Goal: Task Accomplishment & Management: Use online tool/utility

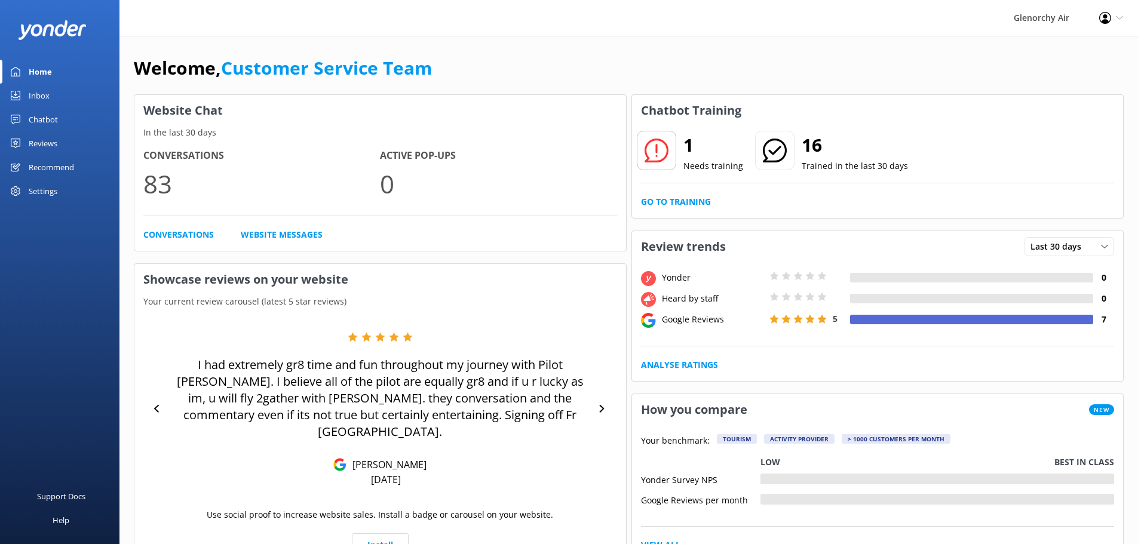
click at [38, 99] on div "Inbox" at bounding box center [39, 96] width 21 height 24
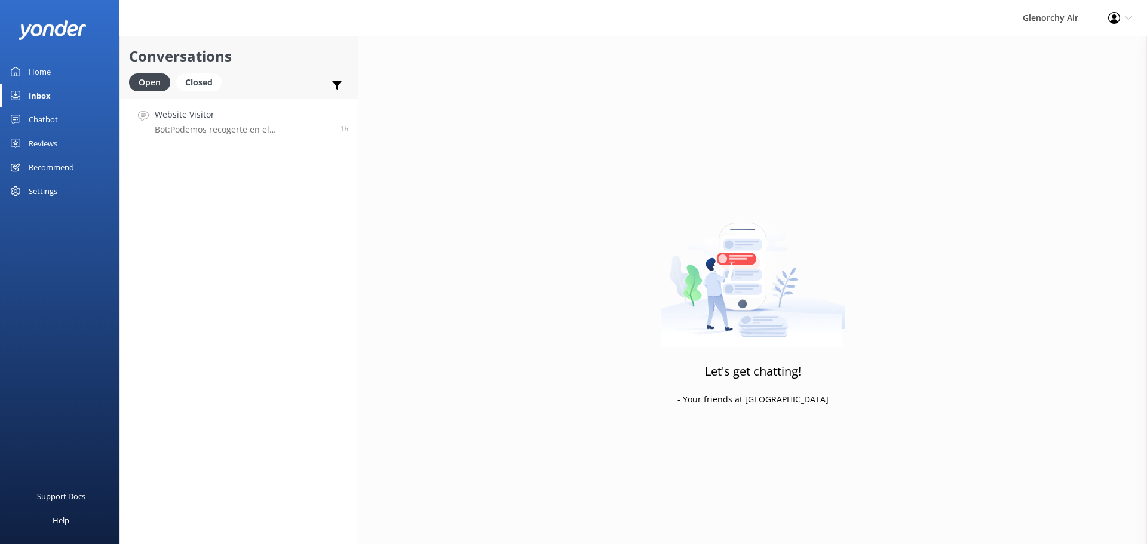
click at [262, 129] on p "Bot: Podemos recogerte en el [PERSON_NAME][GEOGRAPHIC_DATA], que es uno de nues…" at bounding box center [243, 129] width 176 height 11
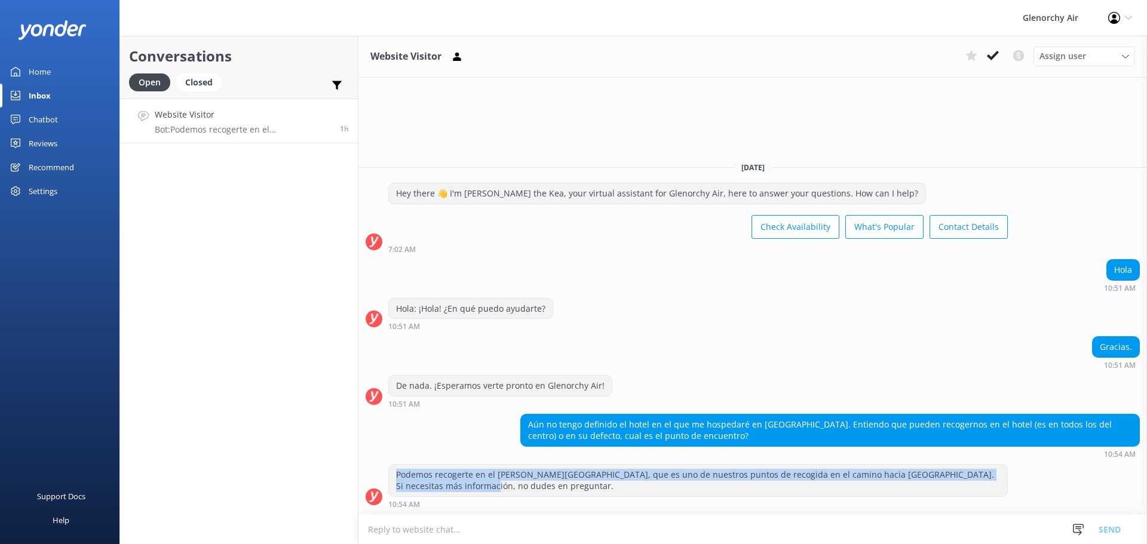
drag, startPoint x: 470, startPoint y: 492, endPoint x: 396, endPoint y: 476, distance: 76.4
click at [396, 476] on div "Podemos recogerte en el [PERSON_NAME][GEOGRAPHIC_DATA], que es uno de nuestros …" at bounding box center [698, 481] width 618 height 32
copy div "Podemos recogerte en el [PERSON_NAME][GEOGRAPHIC_DATA], que es uno de nuestros …"
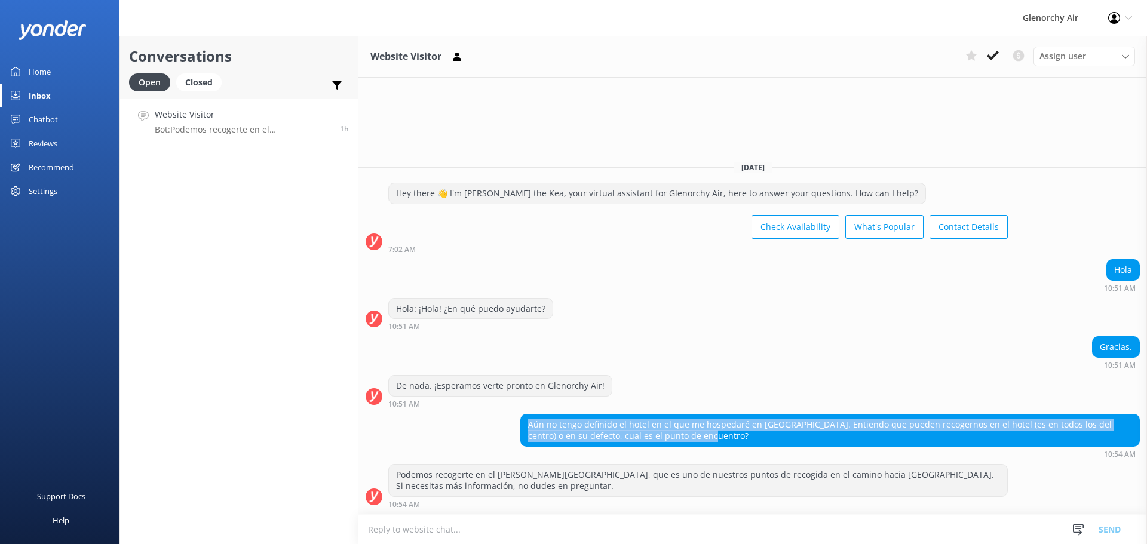
drag, startPoint x: 696, startPoint y: 441, endPoint x: 526, endPoint y: 419, distance: 171.0
click at [526, 419] on div "Aún no tengo definido el hotel en el que me hospedaré en [GEOGRAPHIC_DATA]. Ent…" at bounding box center [830, 431] width 618 height 32
copy div "Aún no tengo definido el hotel en el que me hospedaré en [GEOGRAPHIC_DATA]. Ent…"
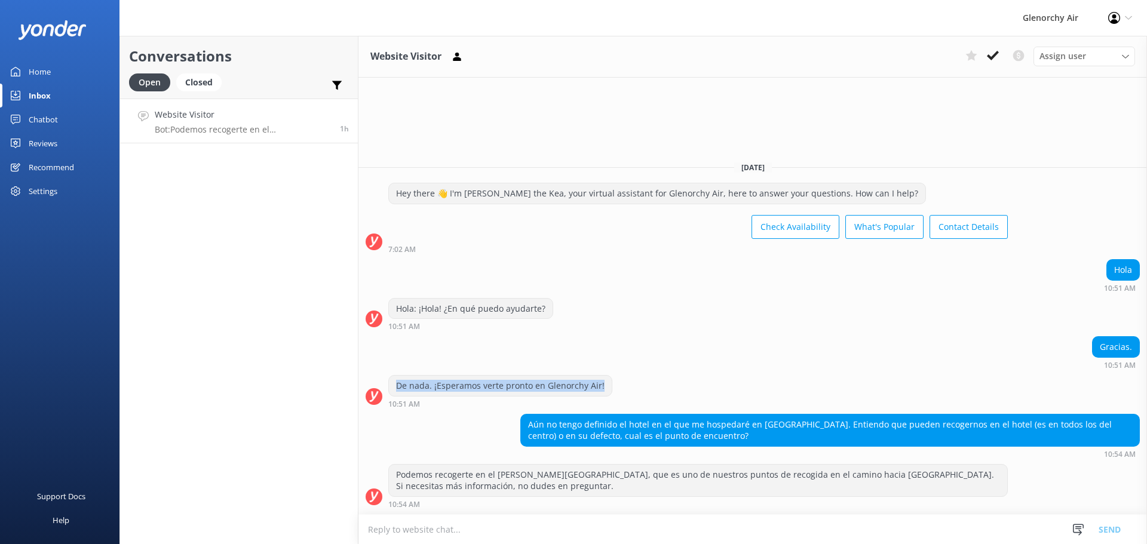
drag, startPoint x: 602, startPoint y: 387, endPoint x: 396, endPoint y: 390, distance: 206.7
click at [396, 390] on div "De nada. ¡Esperamos verte pronto en Glenorchy Air!" at bounding box center [500, 386] width 223 height 20
copy div "De nada. ¡Esperamos verte pronto en Glenorchy Air!"
drag, startPoint x: 541, startPoint y: 306, endPoint x: 398, endPoint y: 308, distance: 142.2
click at [398, 308] on div "Hola: ¡Hola! ¿En qué puedo ayudarte?" at bounding box center [471, 309] width 164 height 20
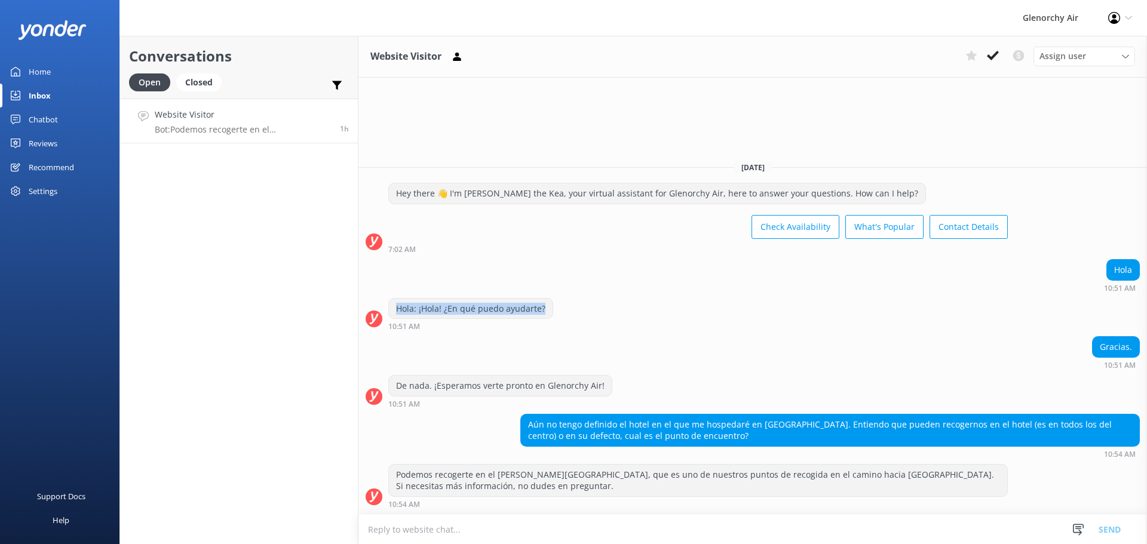
copy div "Hola: ¡Hola! ¿En qué puedo ayudarte?"
click at [992, 56] on icon at bounding box center [993, 56] width 12 height 12
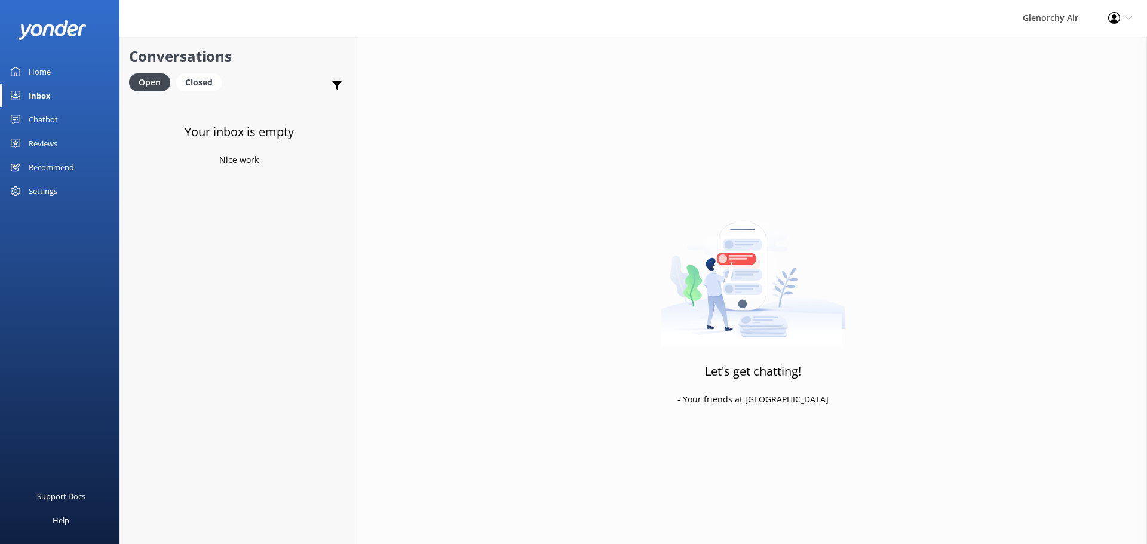
click at [35, 145] on div "Reviews" at bounding box center [43, 143] width 29 height 24
